Goal: Navigation & Orientation: Go to known website

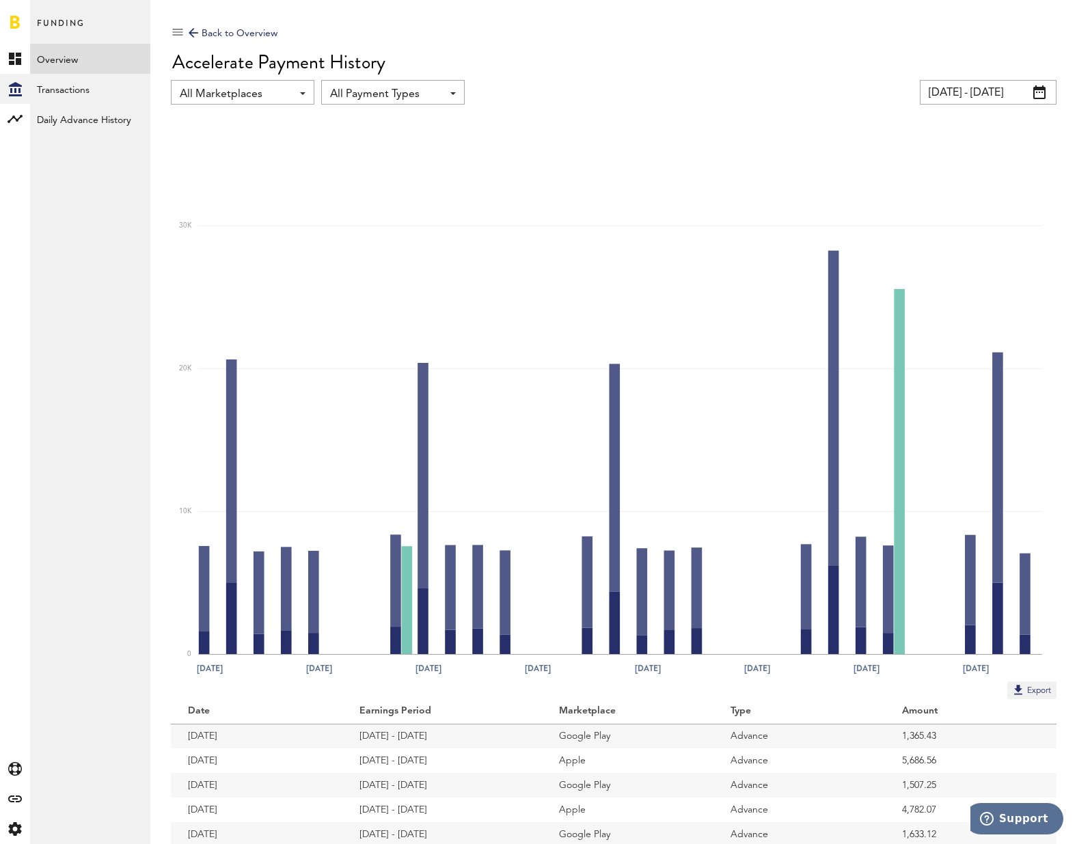
click at [12, 24] on link at bounding box center [15, 22] width 10 height 14
